Goal: Task Accomplishment & Management: Manage account settings

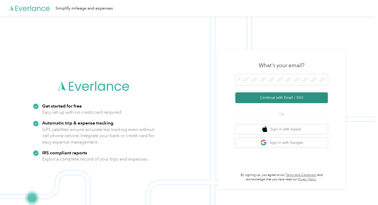
click at [251, 99] on button "Continue with Email / SSO" at bounding box center [281, 97] width 93 height 11
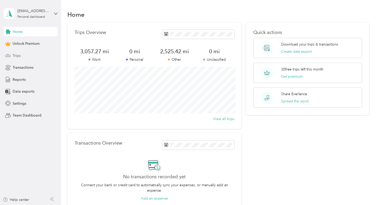
click at [43, 53] on div "Trips" at bounding box center [31, 55] width 54 height 9
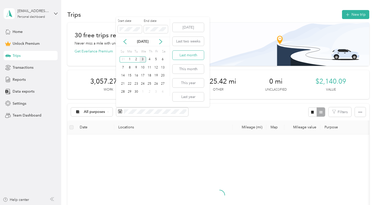
click at [184, 56] on button "Last month" at bounding box center [187, 55] width 31 height 9
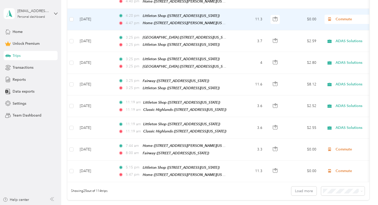
scroll to position [496, 0]
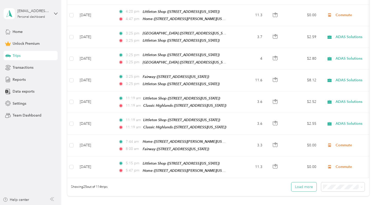
click at [296, 182] on button "Load more" at bounding box center [303, 186] width 25 height 9
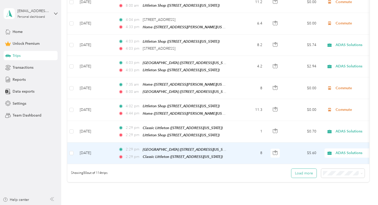
scroll to position [1061, 0]
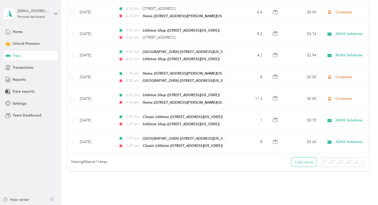
click at [307, 158] on button "Load more" at bounding box center [303, 162] width 25 height 9
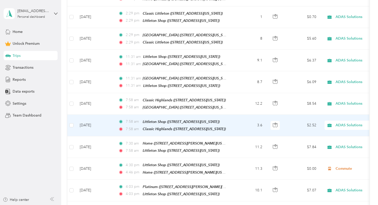
scroll to position [1163, 0]
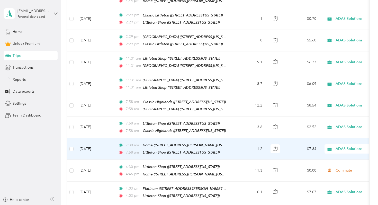
click at [342, 146] on span "ADAS Solutions" at bounding box center [358, 149] width 47 height 6
click at [341, 124] on span "Commute" at bounding box center [351, 124] width 48 height 5
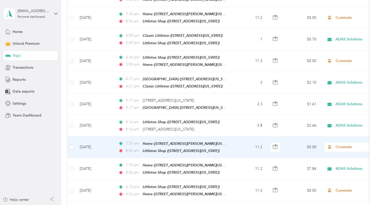
scroll to position [1564, 0]
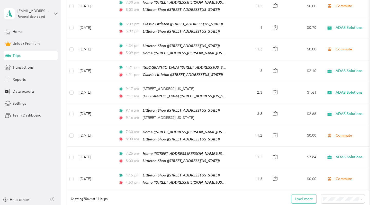
click at [307, 194] on button "Load more" at bounding box center [303, 198] width 25 height 9
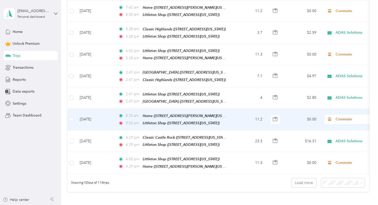
scroll to position [2145, 0]
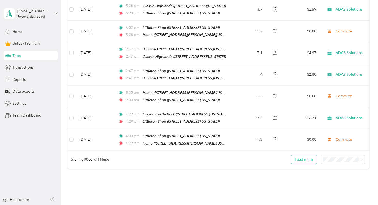
click at [306, 155] on button "Load more" at bounding box center [303, 159] width 25 height 9
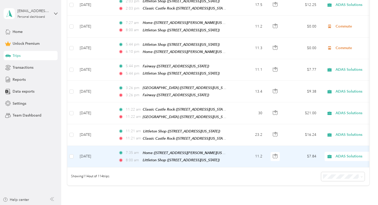
scroll to position [2437, 0]
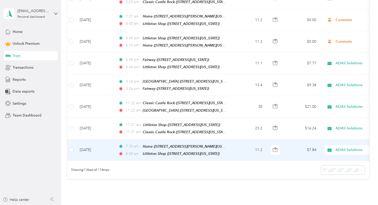
click at [339, 147] on span "ADAS Solutions" at bounding box center [358, 150] width 47 height 6
click at [336, 194] on span "Commute" at bounding box center [351, 195] width 48 height 5
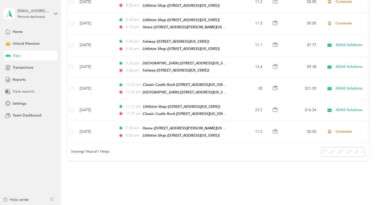
click at [45, 90] on div "Data exports" at bounding box center [31, 91] width 54 height 9
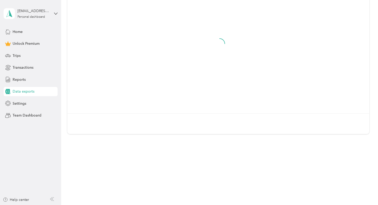
scroll to position [62, 0]
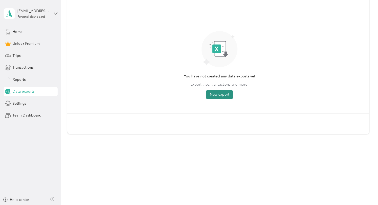
click at [213, 93] on button "New export" at bounding box center [219, 94] width 26 height 9
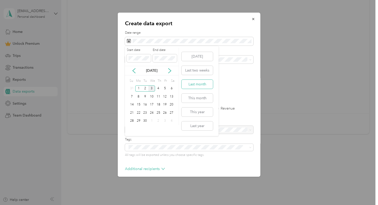
click at [202, 83] on button "Last month" at bounding box center [196, 84] width 31 height 9
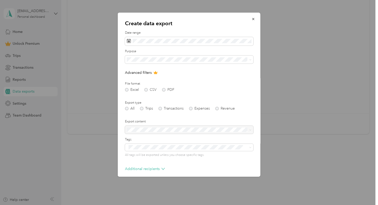
scroll to position [23, 0]
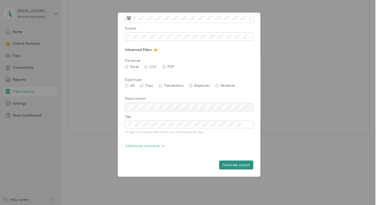
click at [232, 165] on button "Generate export" at bounding box center [236, 164] width 34 height 9
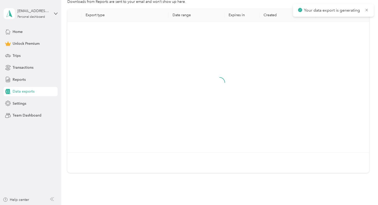
scroll to position [0, 0]
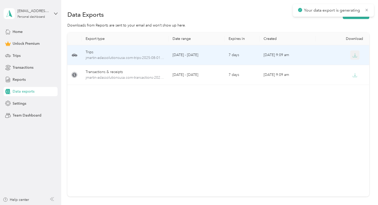
click at [354, 54] on icon "button" at bounding box center [354, 55] width 5 height 5
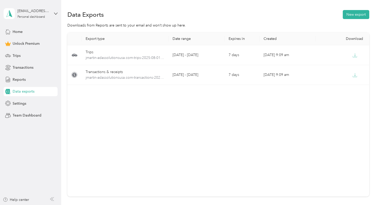
click at [51, 13] on div "[EMAIL_ADDRESS][DOMAIN_NAME] Personal dashboard" at bounding box center [31, 14] width 54 height 18
click at [49, 46] on div "You’re signed in as [EMAIL_ADDRESS][DOMAIN_NAME] Log out" at bounding box center [58, 35] width 108 height 29
click at [49, 11] on div "[EMAIL_ADDRESS][DOMAIN_NAME]" at bounding box center [33, 10] width 32 height 5
click at [33, 44] on div "Log out" at bounding box center [57, 42] width 101 height 9
